Goal: Check status

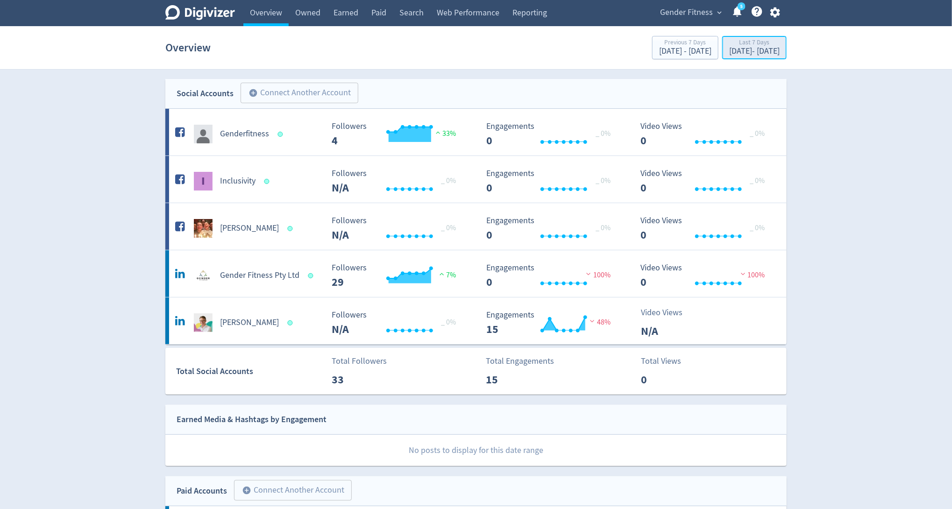
click at [729, 46] on div "Last 7 Days" at bounding box center [754, 43] width 50 height 8
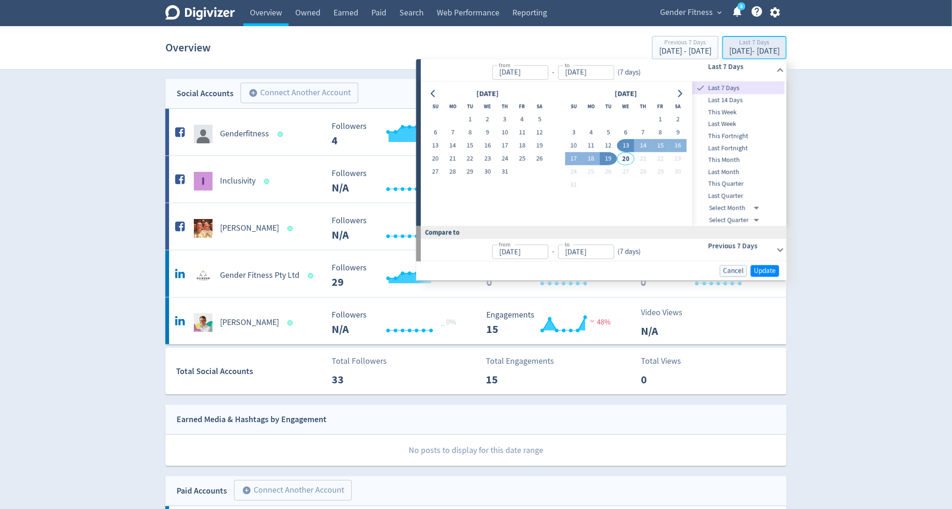
type input "[DATE]"
click at [731, 182] on span "This Quarter" at bounding box center [738, 184] width 92 height 10
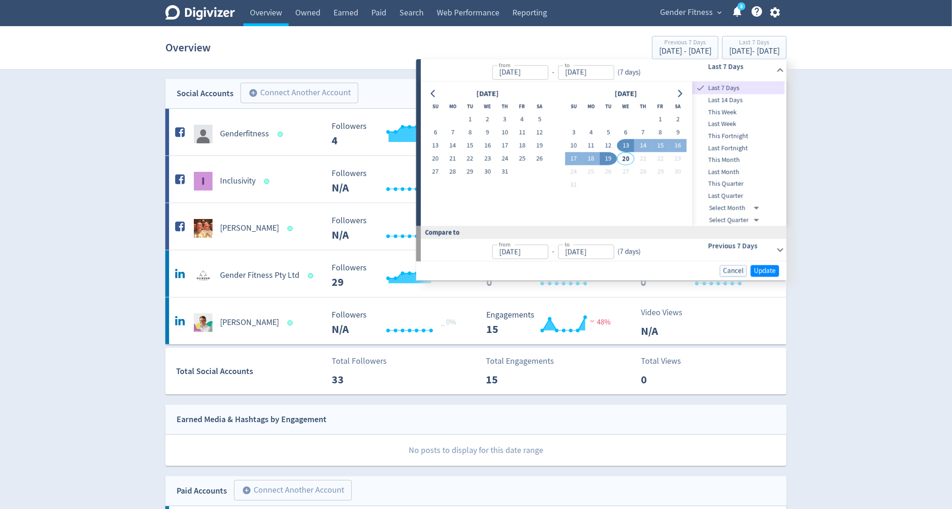
type input "[DATE]"
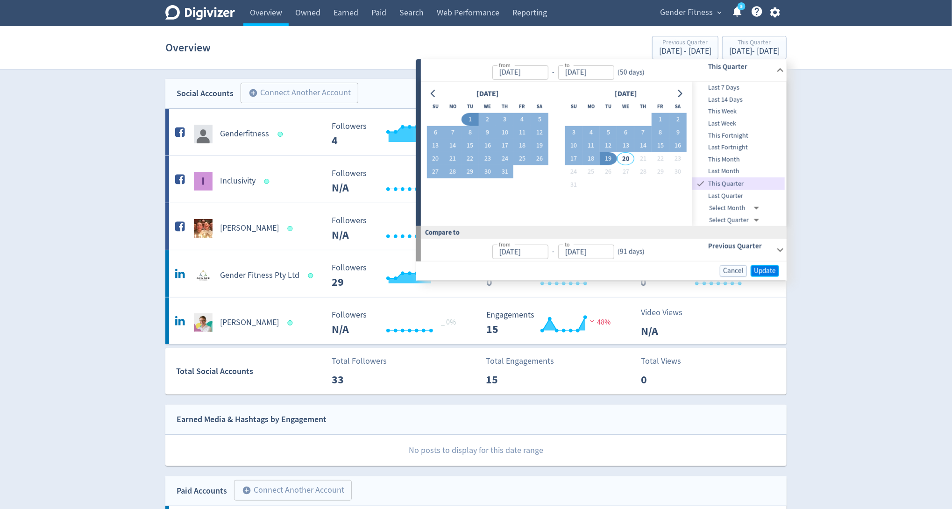
click at [769, 268] on span "Update" at bounding box center [765, 271] width 22 height 7
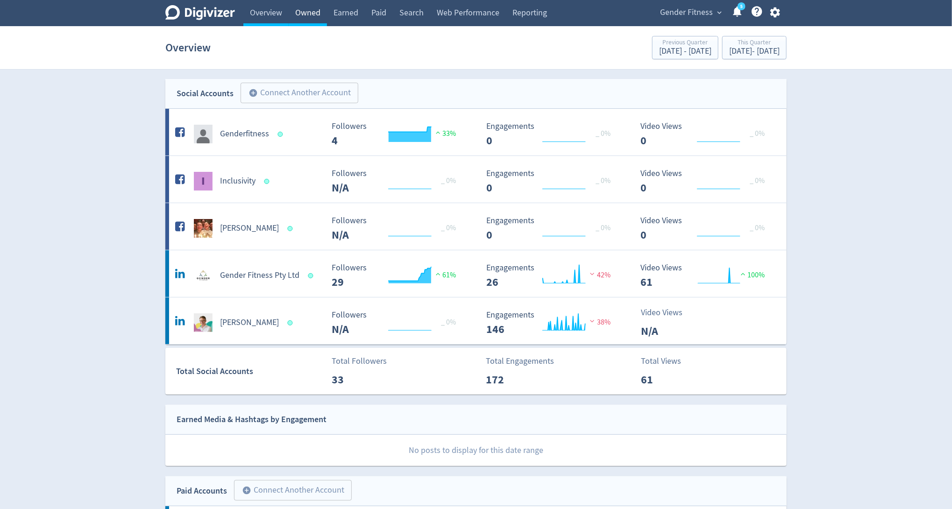
click at [313, 14] on link "Owned" at bounding box center [308, 13] width 38 height 26
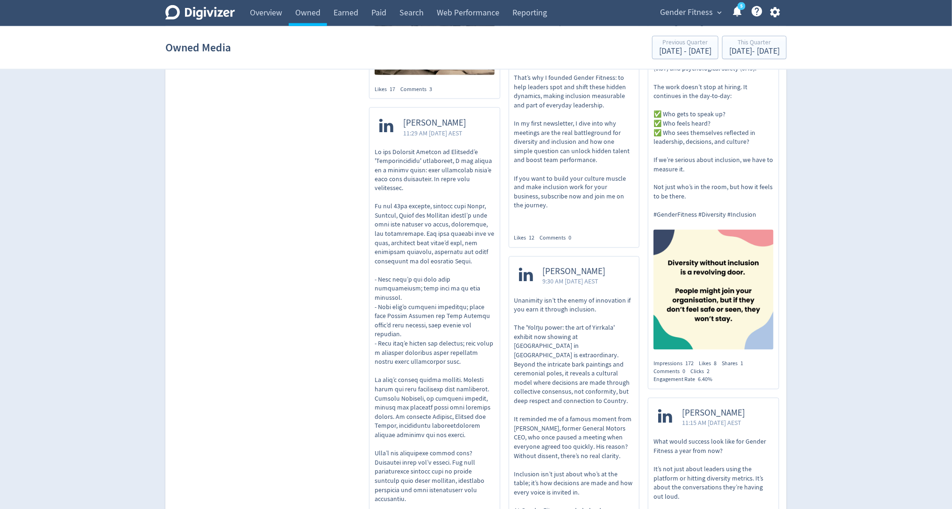
scroll to position [733, 0]
